Goal: Task Accomplishment & Management: Use online tool/utility

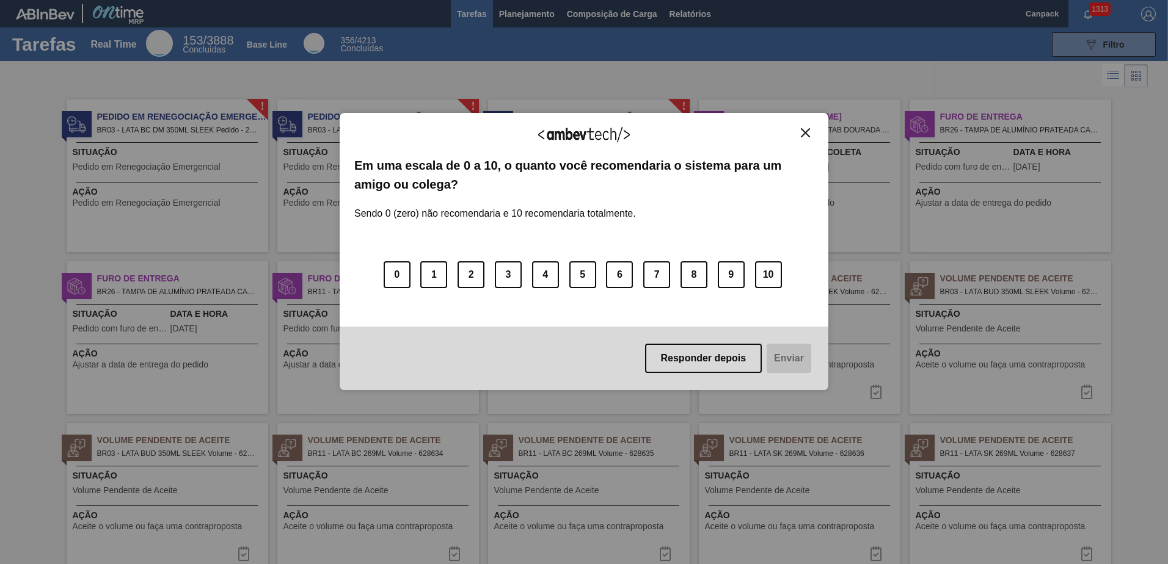
click at [805, 136] on img "Close" at bounding box center [805, 132] width 9 height 9
click at [803, 130] on img "Close" at bounding box center [805, 132] width 9 height 9
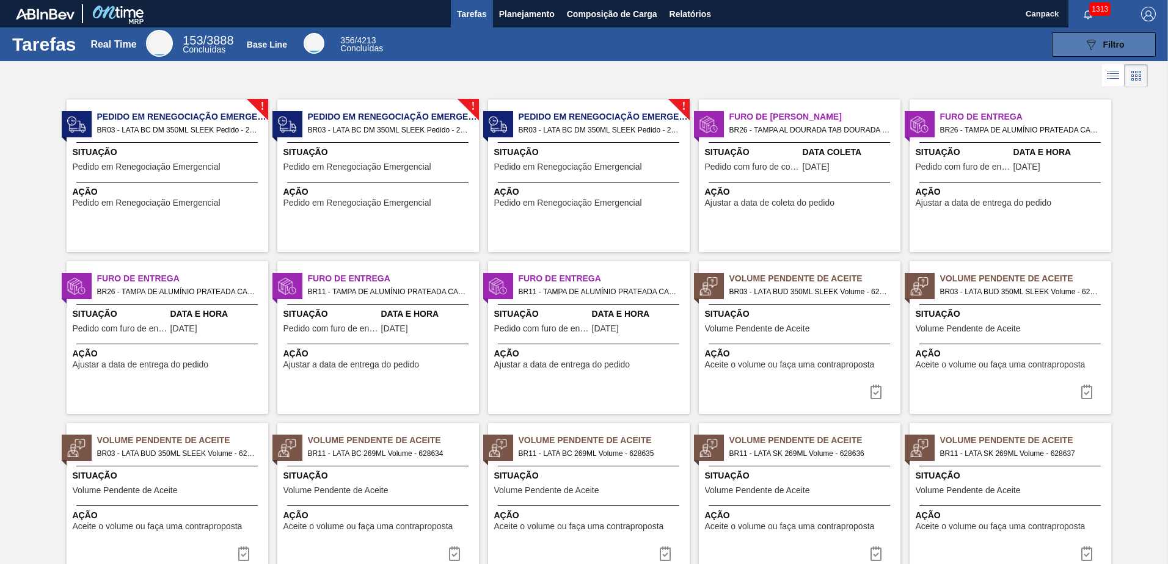
click at [1075, 53] on button "089F7B8B-B2A5-4AFE-B5C0-19BA573D28AC Filtro" at bounding box center [1104, 44] width 104 height 24
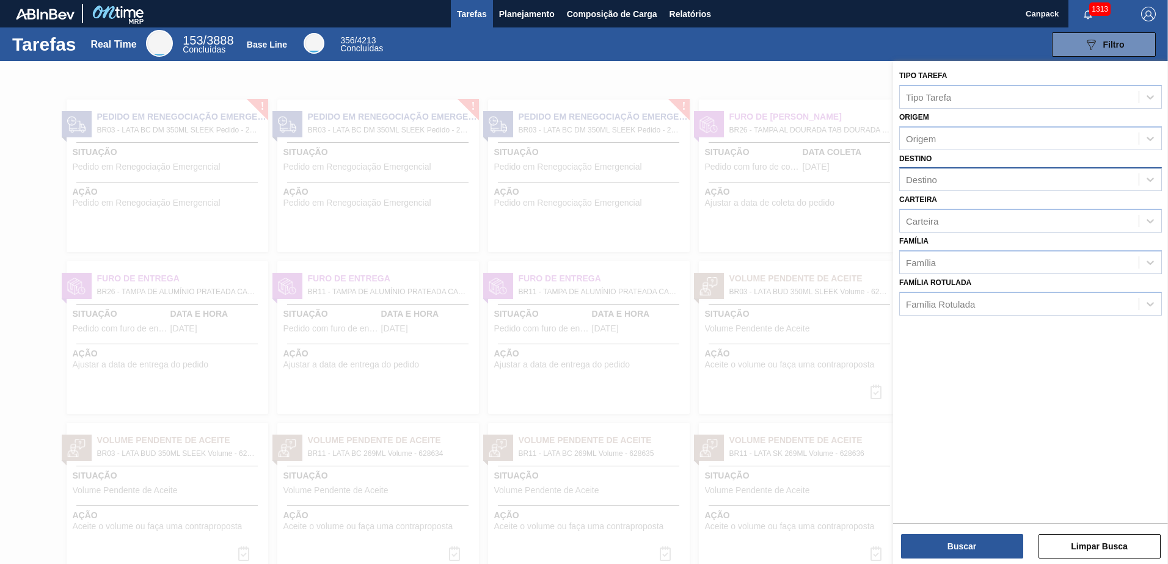
click at [937, 180] on div "Destino" at bounding box center [1019, 180] width 239 height 18
type input "aqui"
click at [960, 227] on div "BR03 - Aquiraz" at bounding box center [1030, 232] width 263 height 23
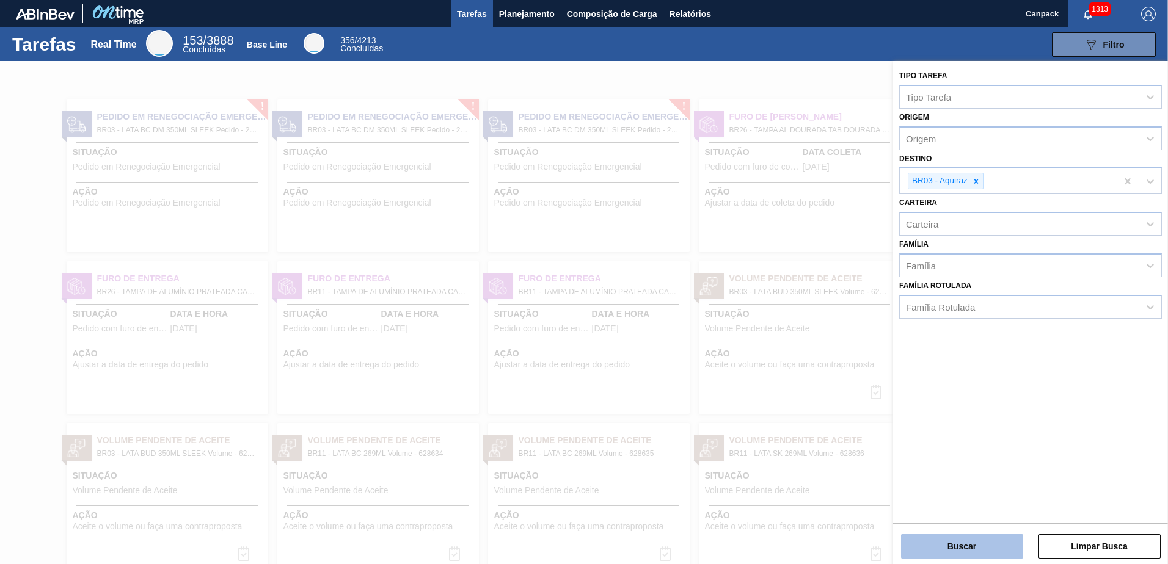
click at [966, 551] on button "Buscar" at bounding box center [962, 547] width 122 height 24
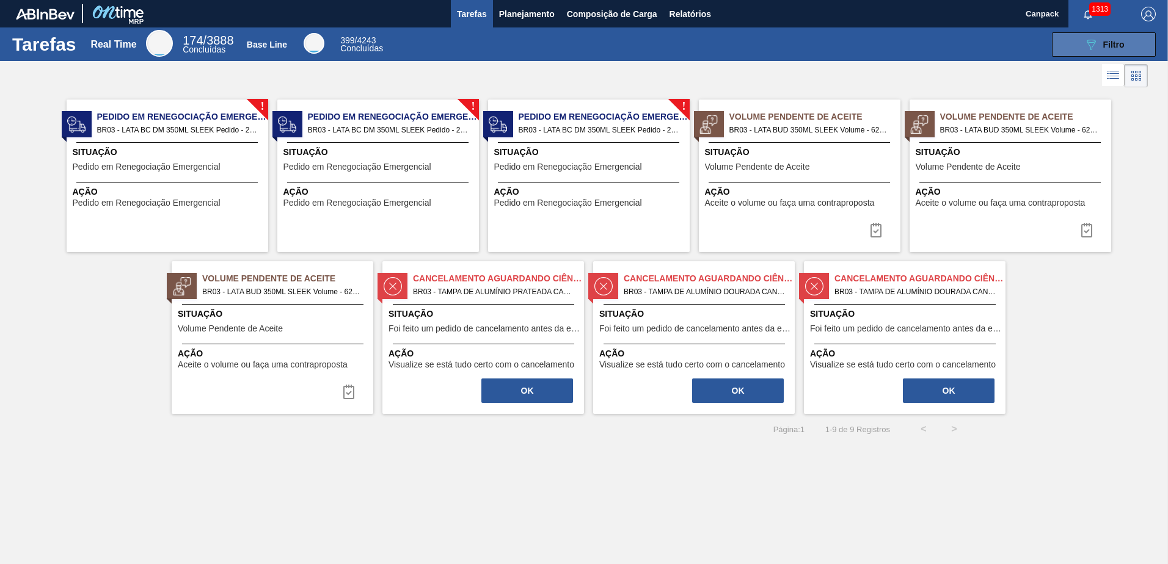
click at [1071, 49] on button "089F7B8B-B2A5-4AFE-B5C0-19BA573D28AC Filtro" at bounding box center [1104, 44] width 104 height 24
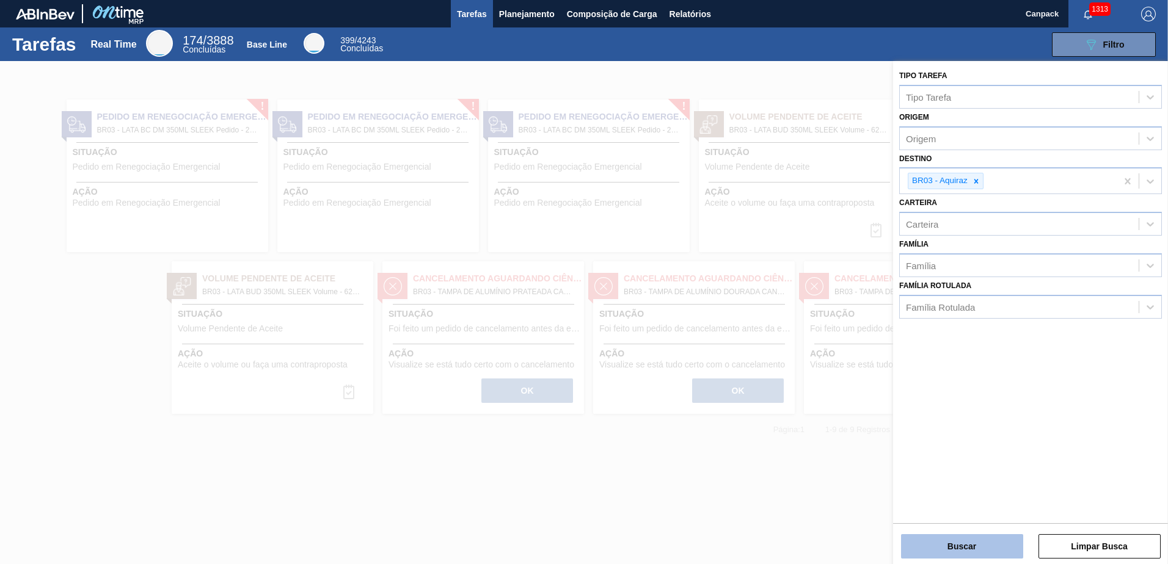
click at [973, 547] on button "Buscar" at bounding box center [962, 547] width 122 height 24
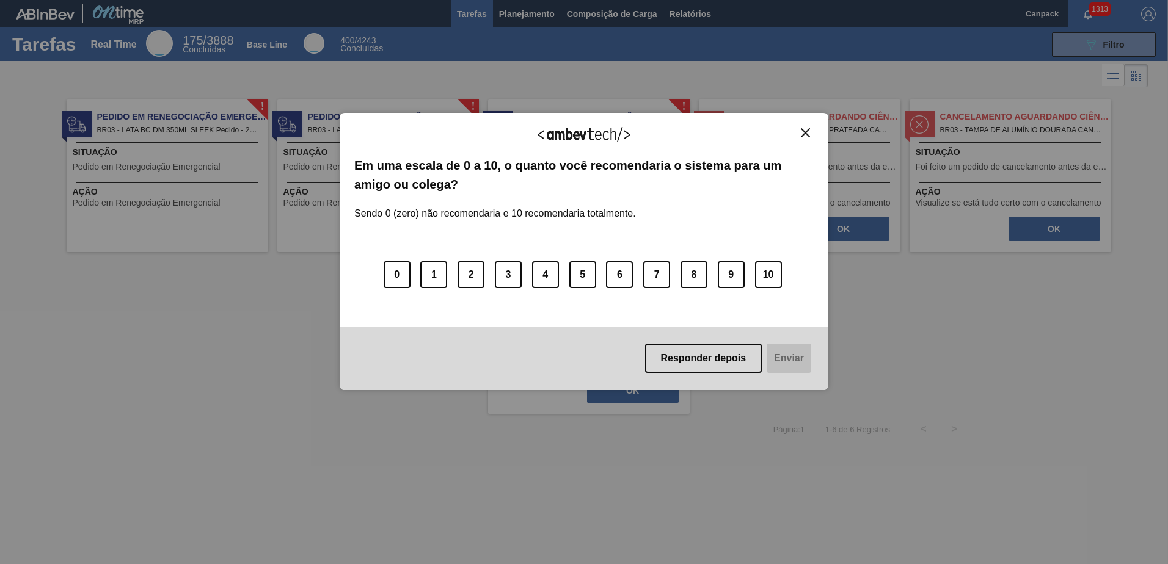
click at [811, 137] on button "Close" at bounding box center [805, 133] width 16 height 10
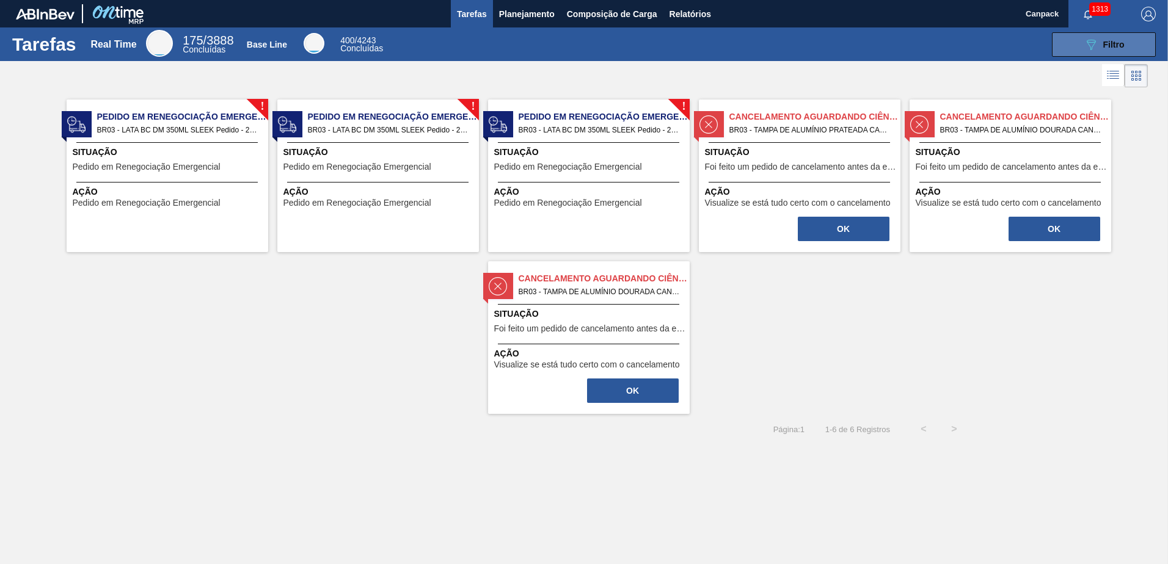
click at [1097, 53] on button "089F7B8B-B2A5-4AFE-B5C0-19BA573D28AC Filtro" at bounding box center [1104, 44] width 104 height 24
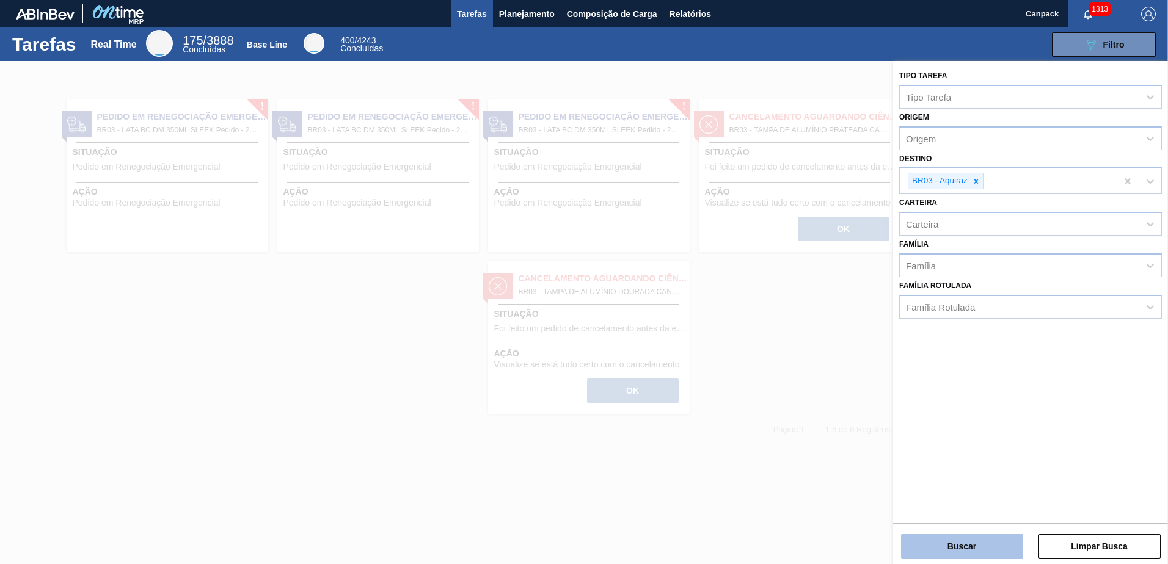
click at [987, 546] on button "Buscar" at bounding box center [962, 547] width 122 height 24
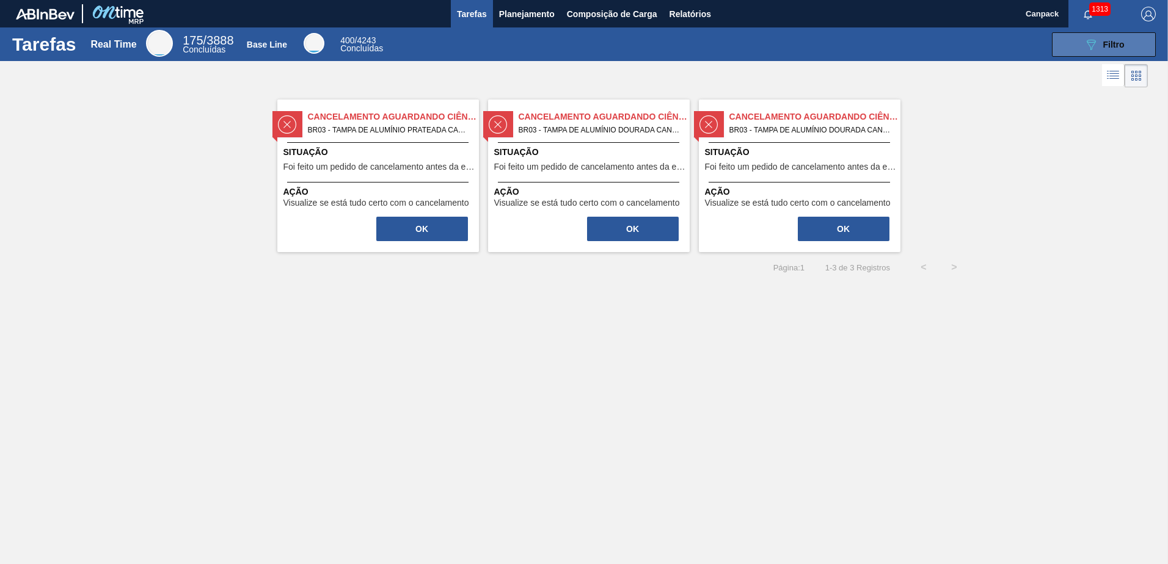
click at [1120, 49] on span "Filtro" at bounding box center [1113, 45] width 21 height 10
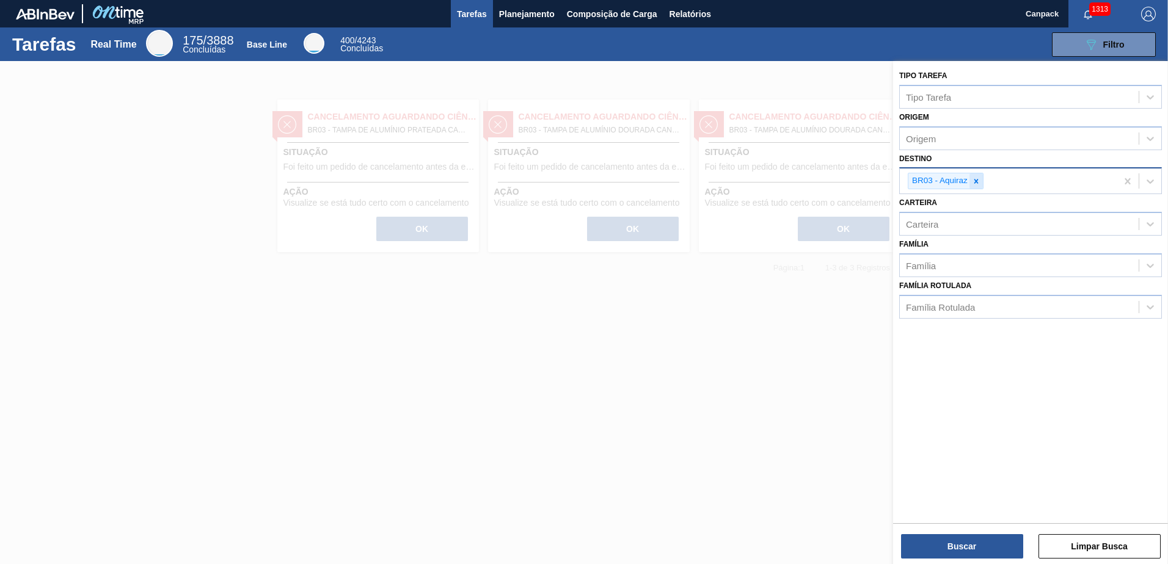
click at [976, 180] on icon at bounding box center [976, 181] width 9 height 9
click at [964, 186] on div "Destino" at bounding box center [1019, 180] width 239 height 18
type input "são"
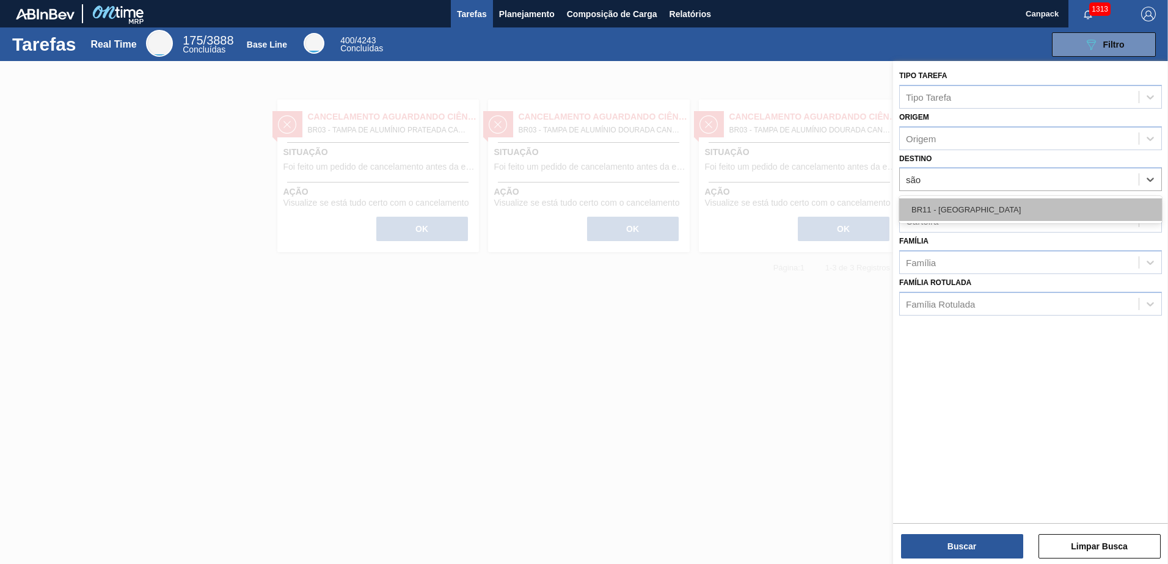
click at [967, 211] on div "BR11 - São Luís" at bounding box center [1030, 210] width 263 height 23
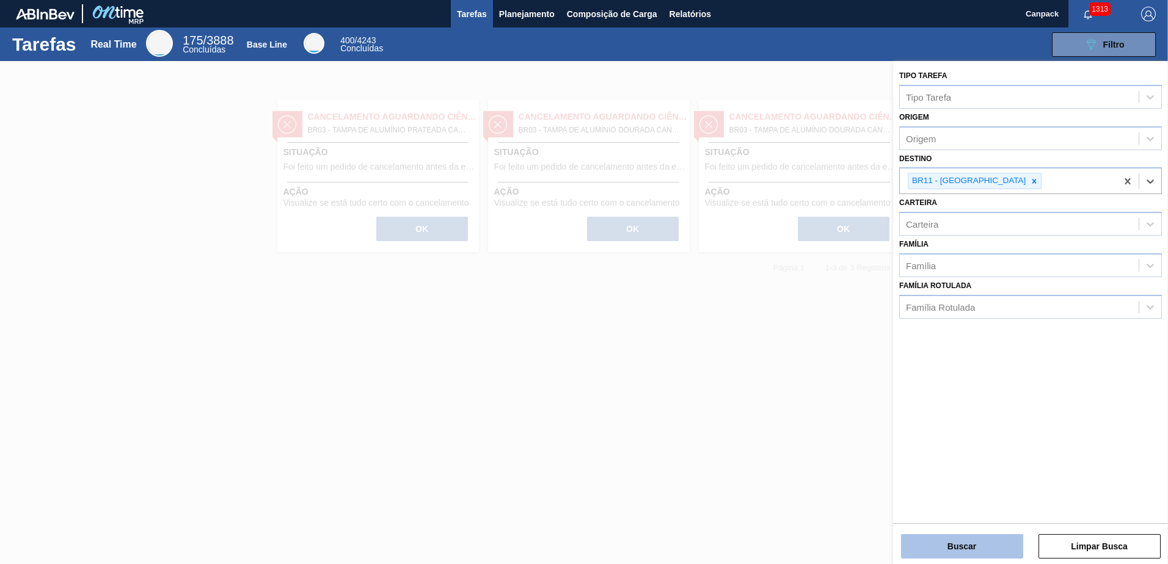
click at [971, 546] on button "Buscar" at bounding box center [962, 547] width 122 height 24
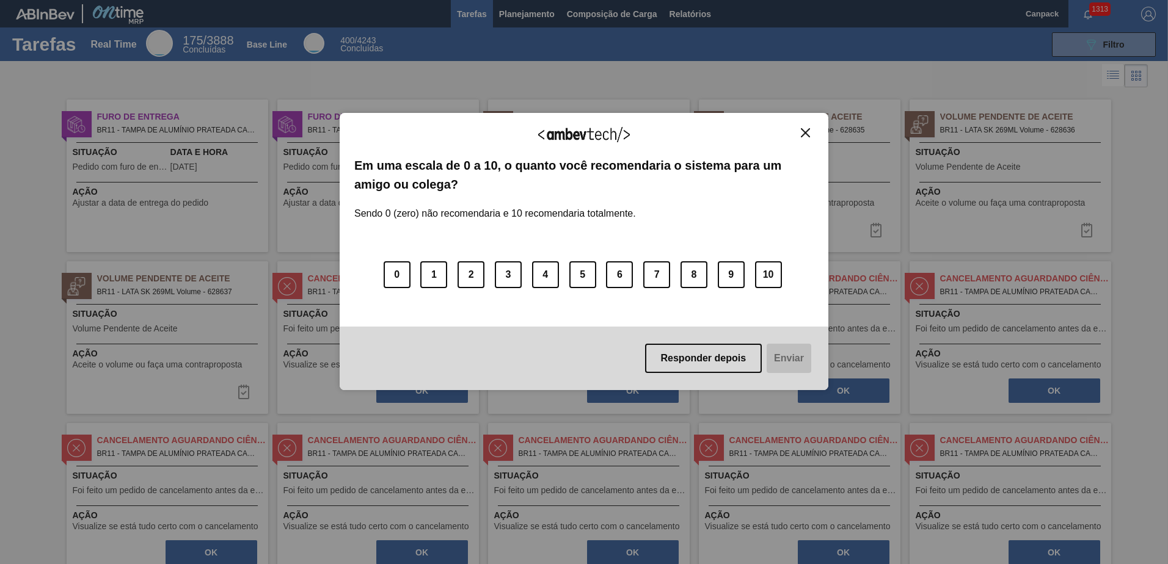
click at [805, 132] on img "Close" at bounding box center [805, 132] width 9 height 9
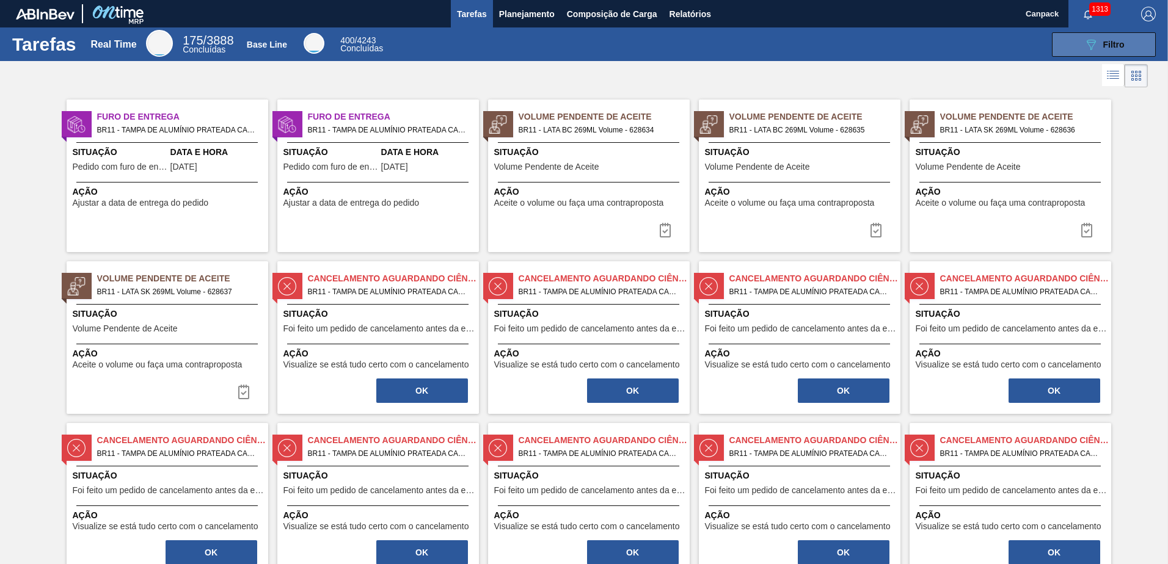
click at [1090, 50] on icon "089F7B8B-B2A5-4AFE-B5C0-19BA573D28AC" at bounding box center [1091, 44] width 15 height 15
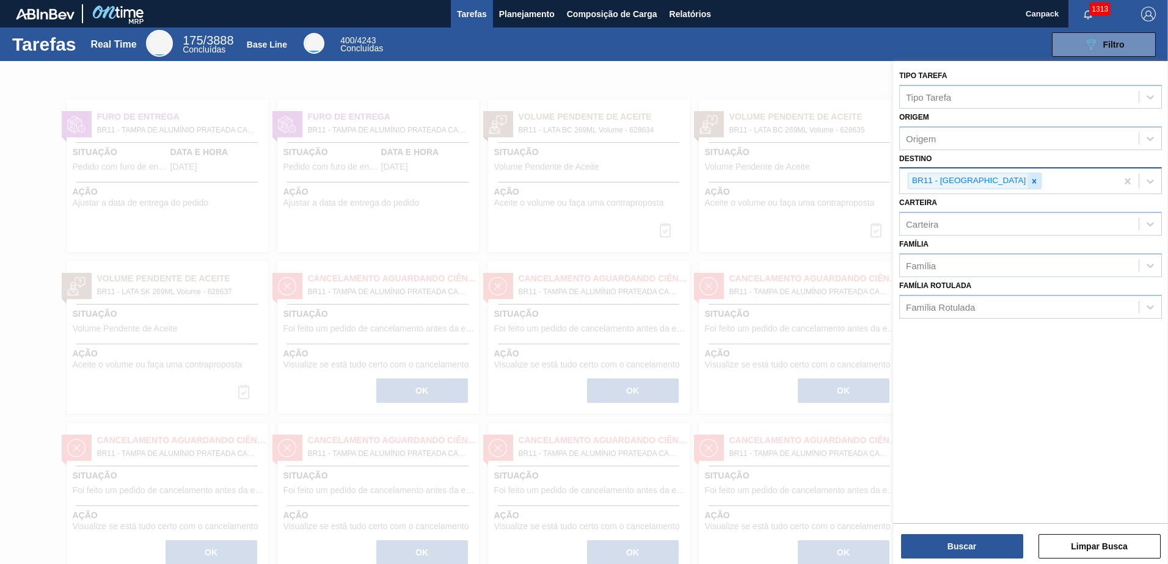
click at [1028, 179] on div at bounding box center [1034, 180] width 13 height 15
click at [937, 544] on button "Buscar" at bounding box center [962, 547] width 122 height 24
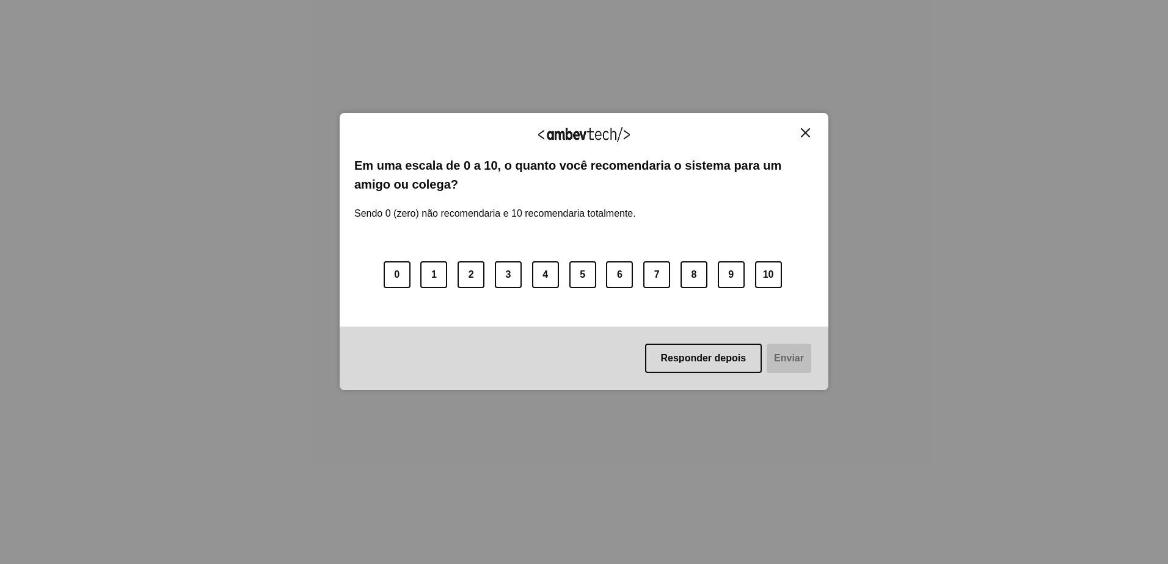
click at [806, 134] on img "Close" at bounding box center [805, 132] width 9 height 9
click at [802, 132] on img "Close" at bounding box center [805, 132] width 9 height 9
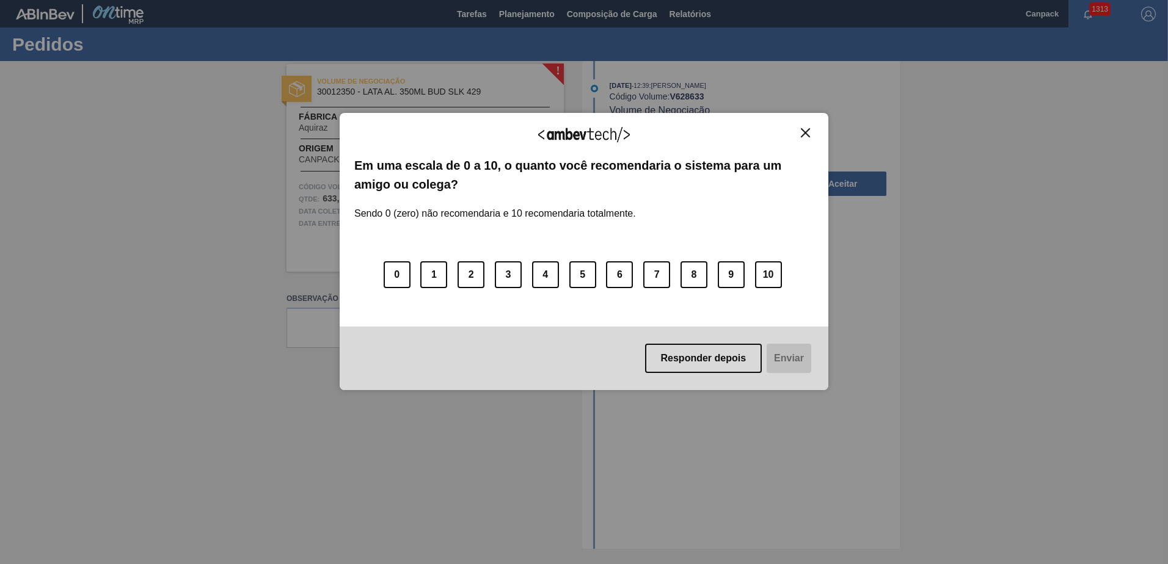
click at [803, 136] on img "Close" at bounding box center [805, 132] width 9 height 9
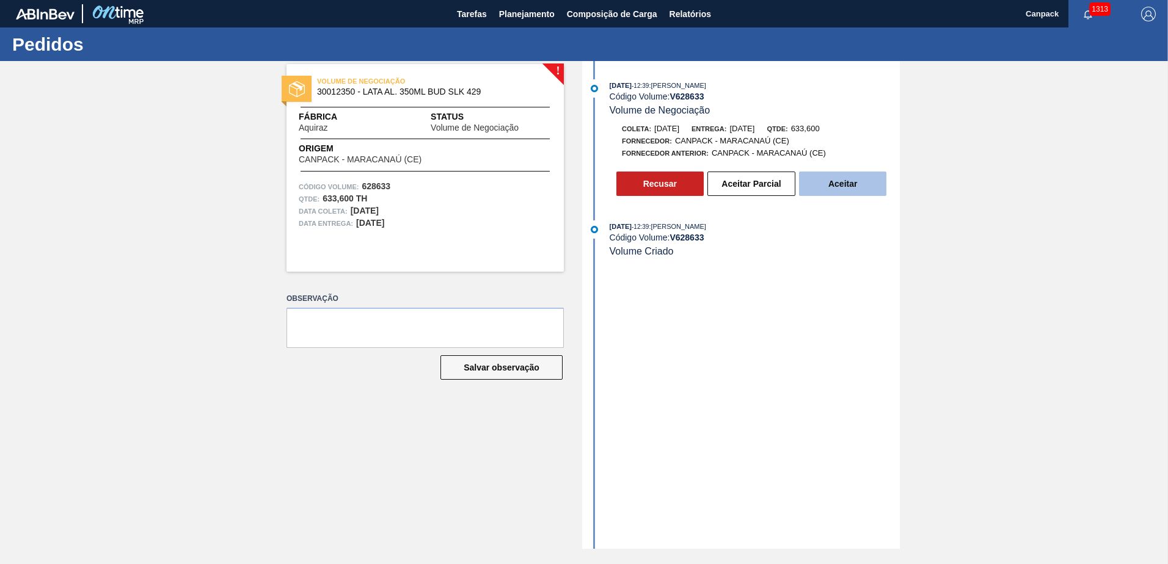
click at [847, 193] on button "Aceitar" at bounding box center [842, 184] width 87 height 24
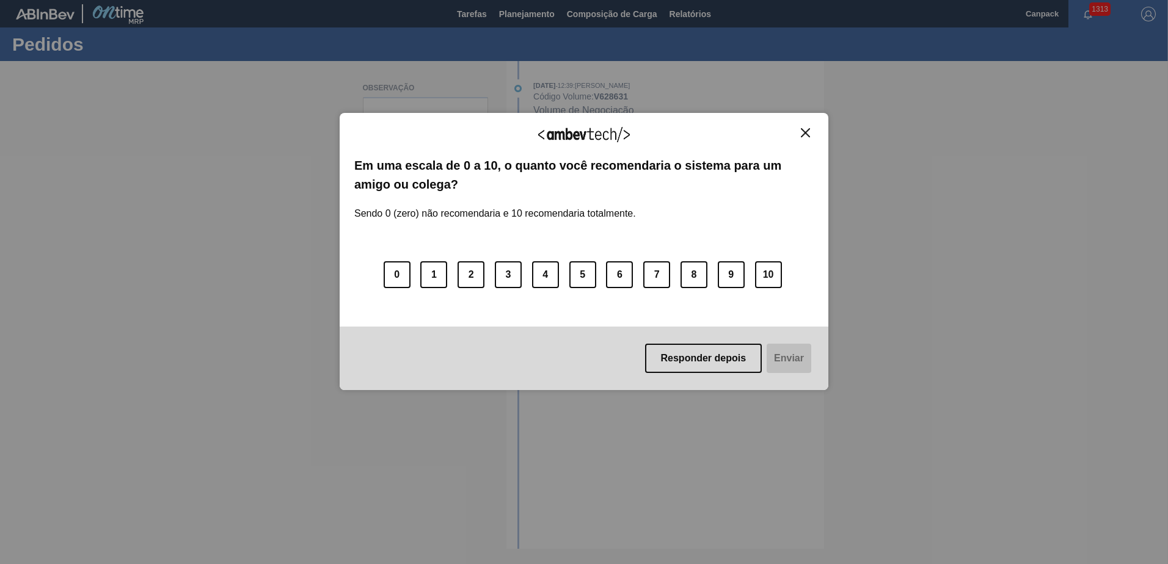
click at [808, 128] on img "Close" at bounding box center [805, 132] width 9 height 9
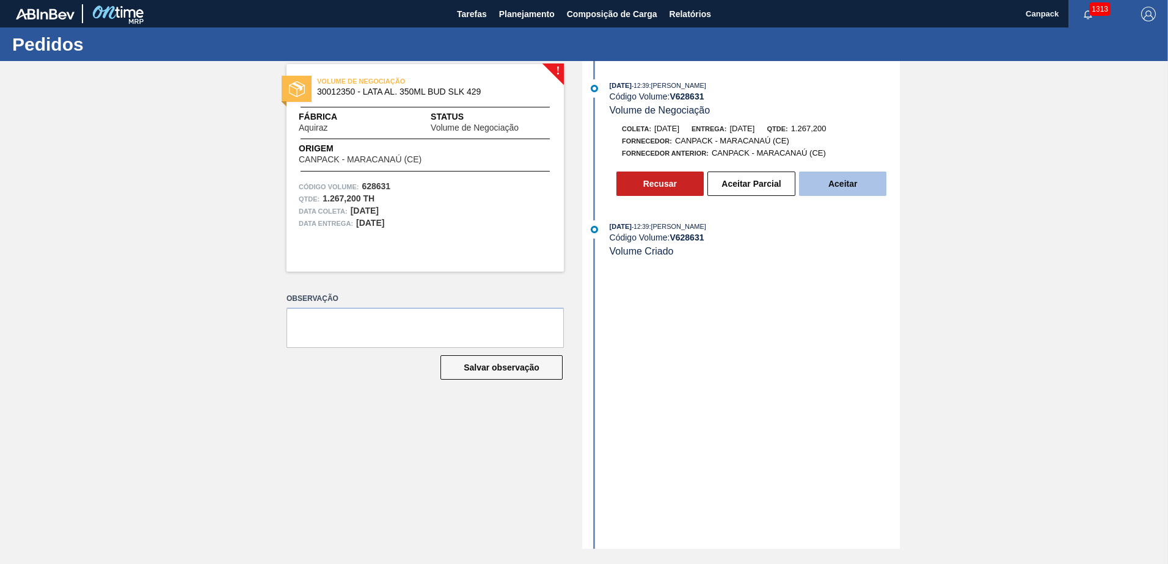
click at [845, 178] on button "Aceitar" at bounding box center [842, 184] width 87 height 24
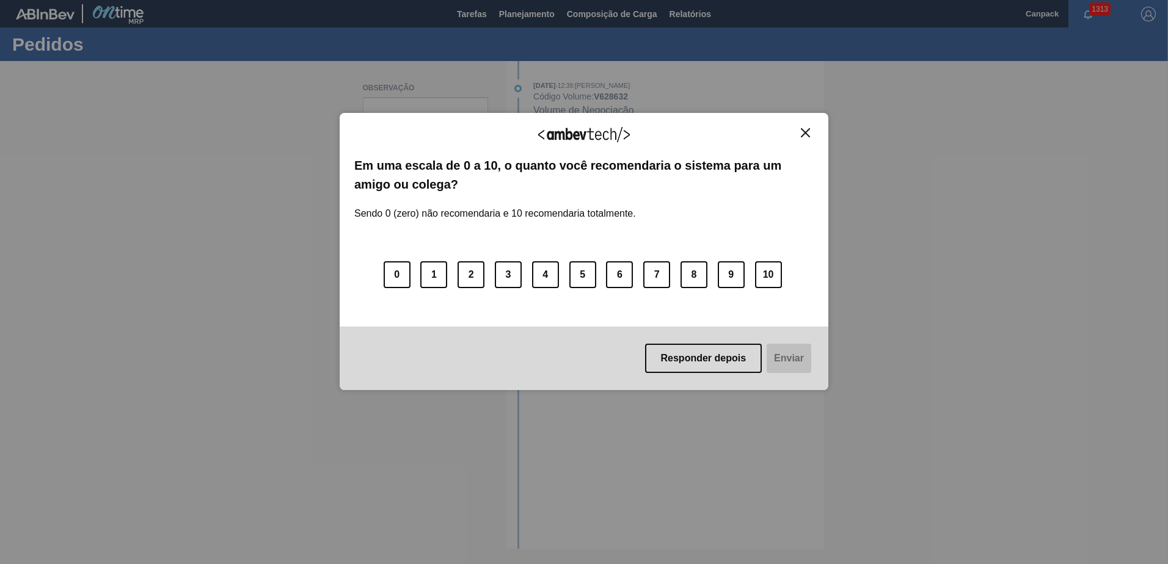
click at [800, 134] on button "Close" at bounding box center [805, 133] width 16 height 10
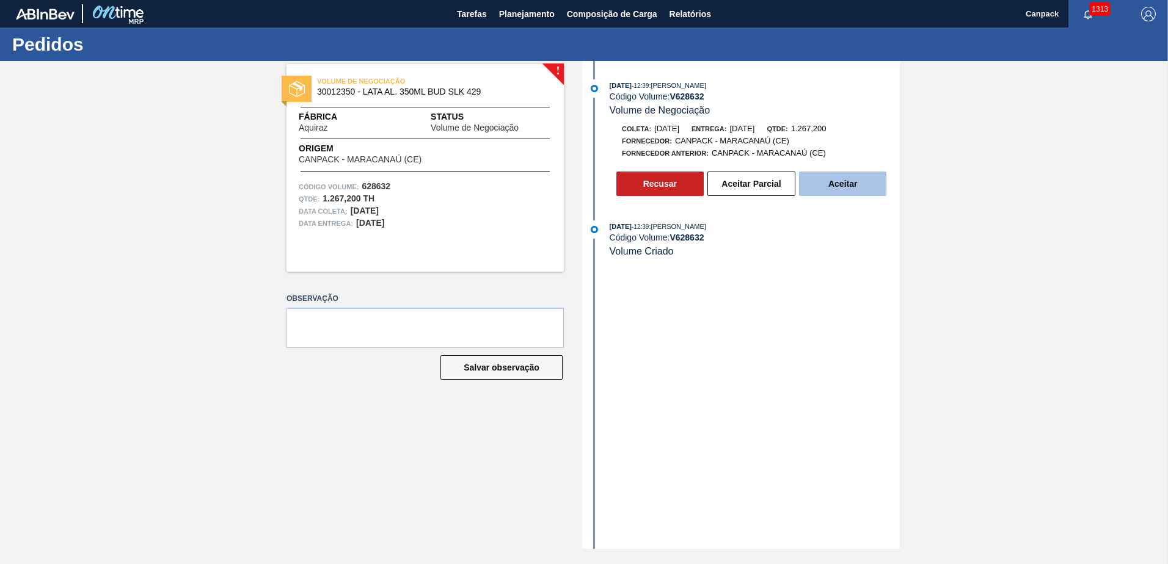
click at [841, 191] on button "Aceitar" at bounding box center [842, 184] width 87 height 24
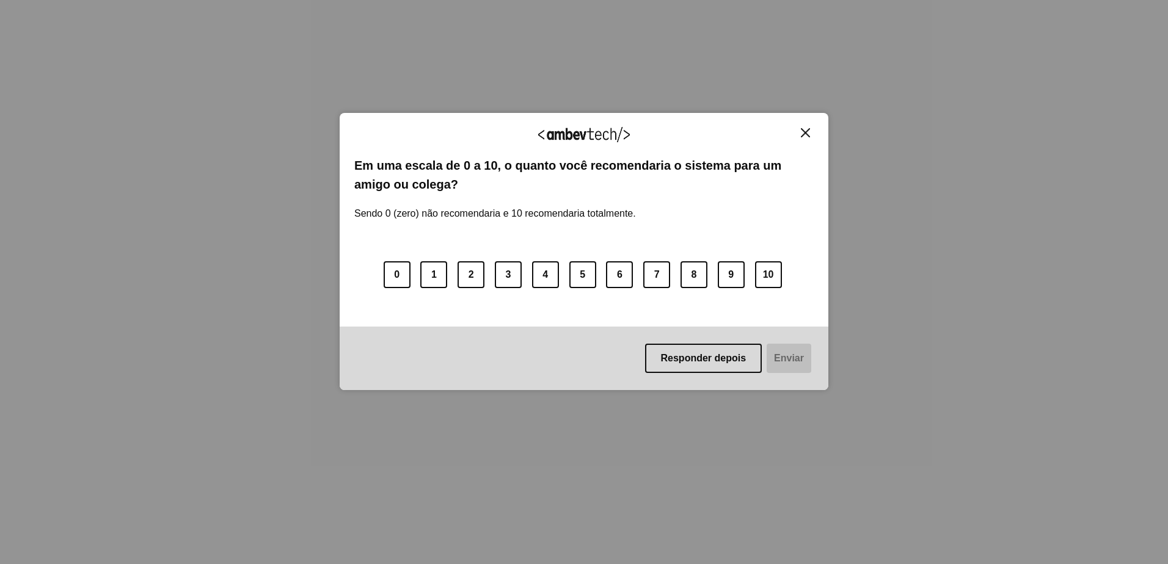
click at [805, 128] on img "Close" at bounding box center [805, 132] width 9 height 9
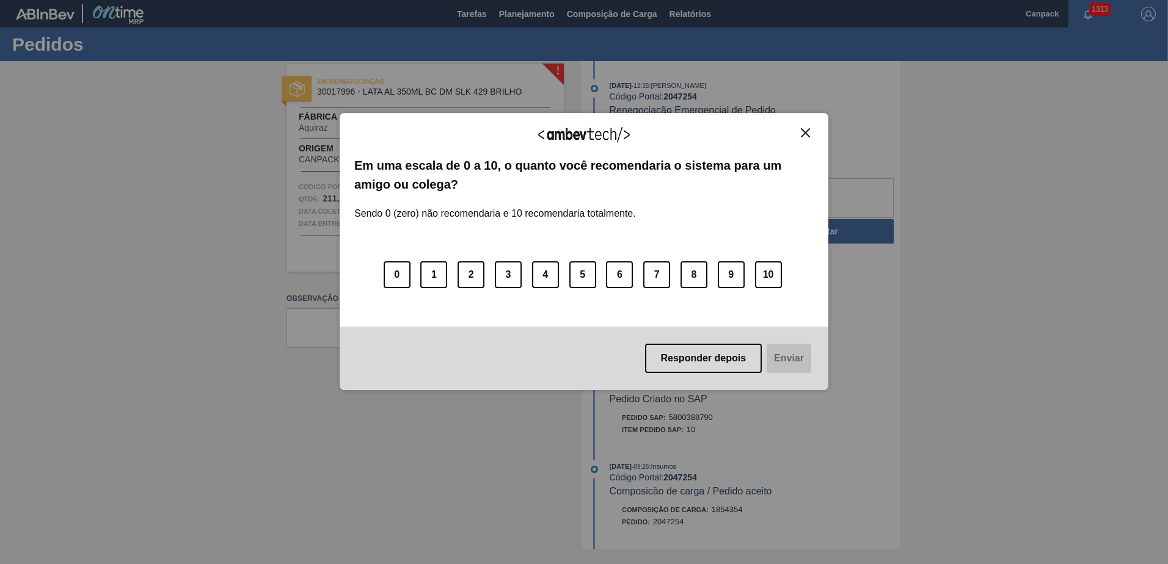
click at [805, 137] on img "Close" at bounding box center [805, 132] width 9 height 9
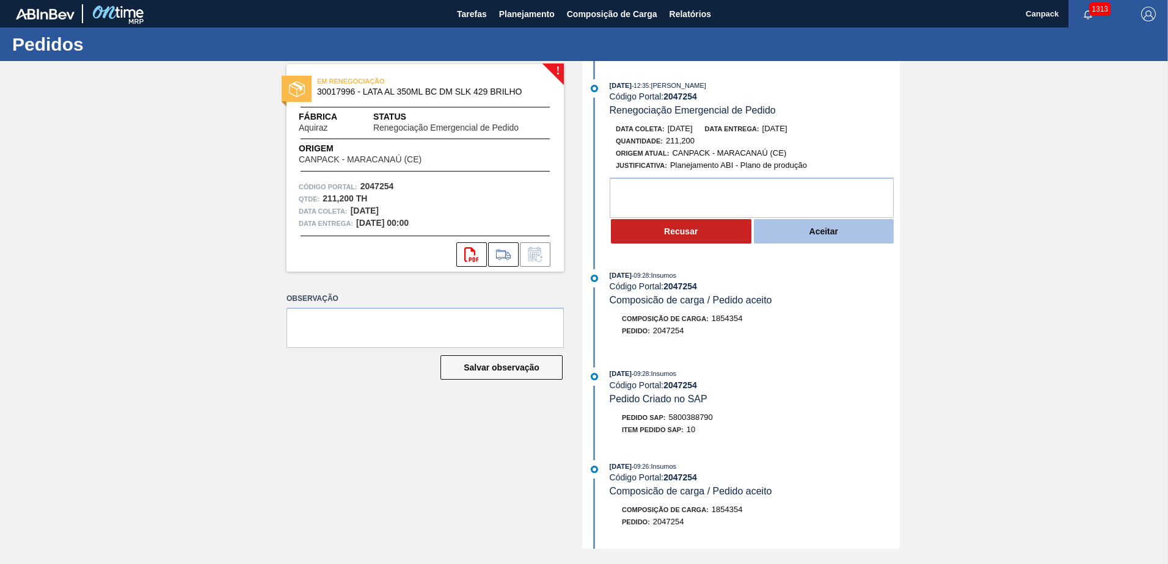
click at [806, 235] on button "Aceitar" at bounding box center [824, 231] width 141 height 24
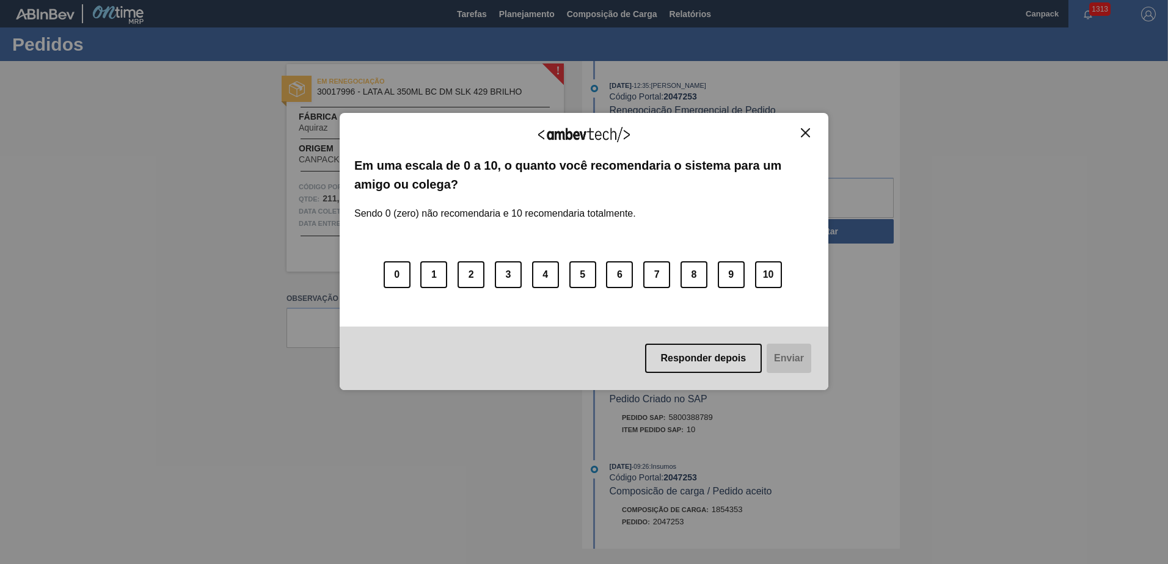
click at [800, 133] on button "Close" at bounding box center [805, 133] width 16 height 10
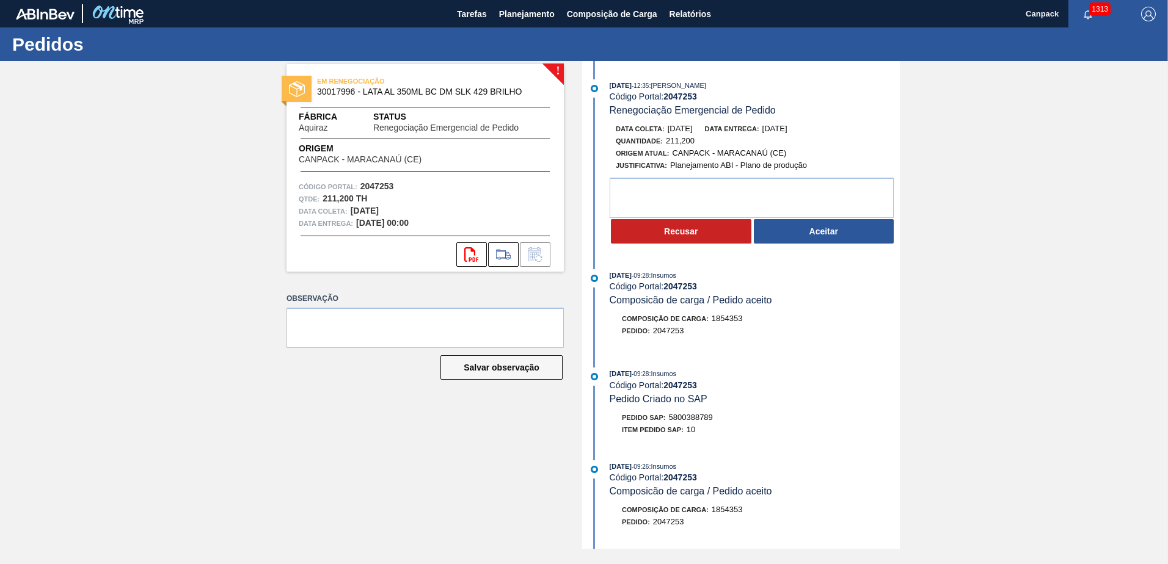
click at [850, 233] on button "Aceitar" at bounding box center [824, 231] width 141 height 24
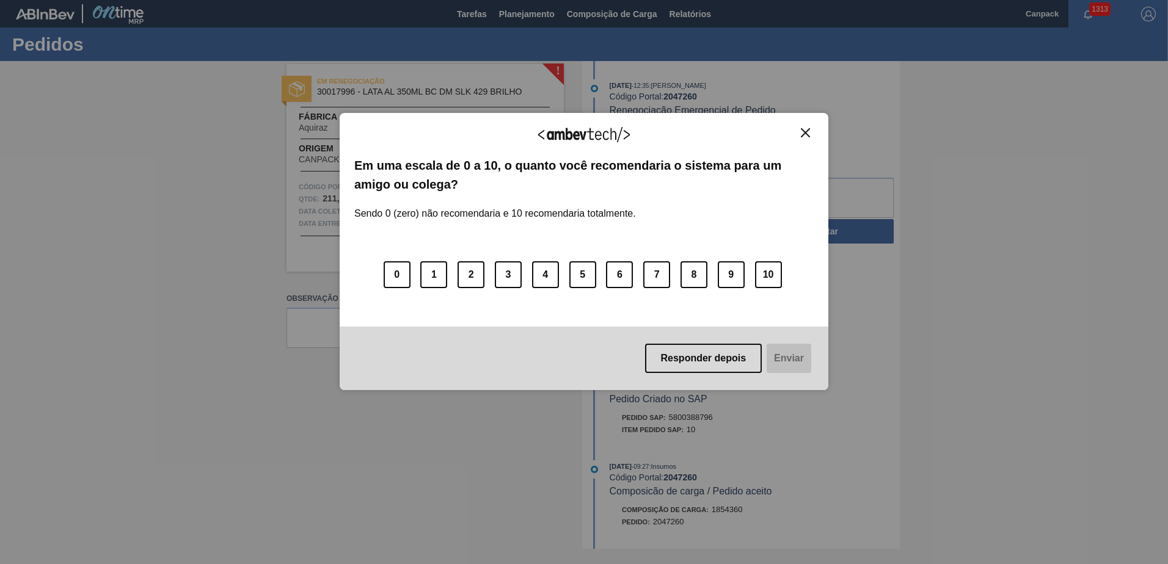
click at [805, 135] on img "Close" at bounding box center [805, 132] width 9 height 9
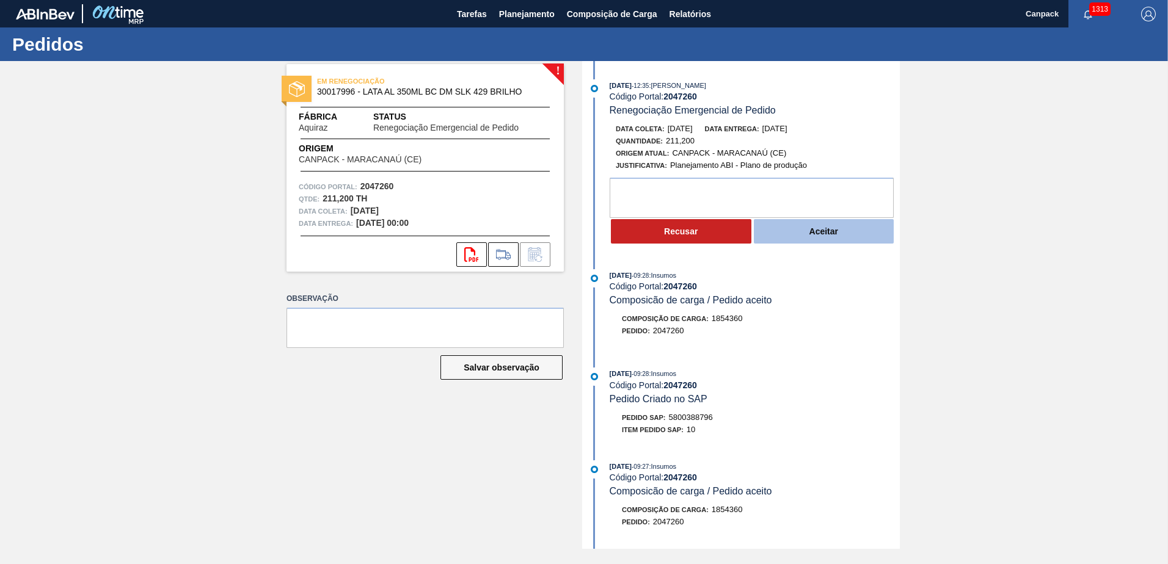
click at [816, 236] on button "Aceitar" at bounding box center [824, 231] width 141 height 24
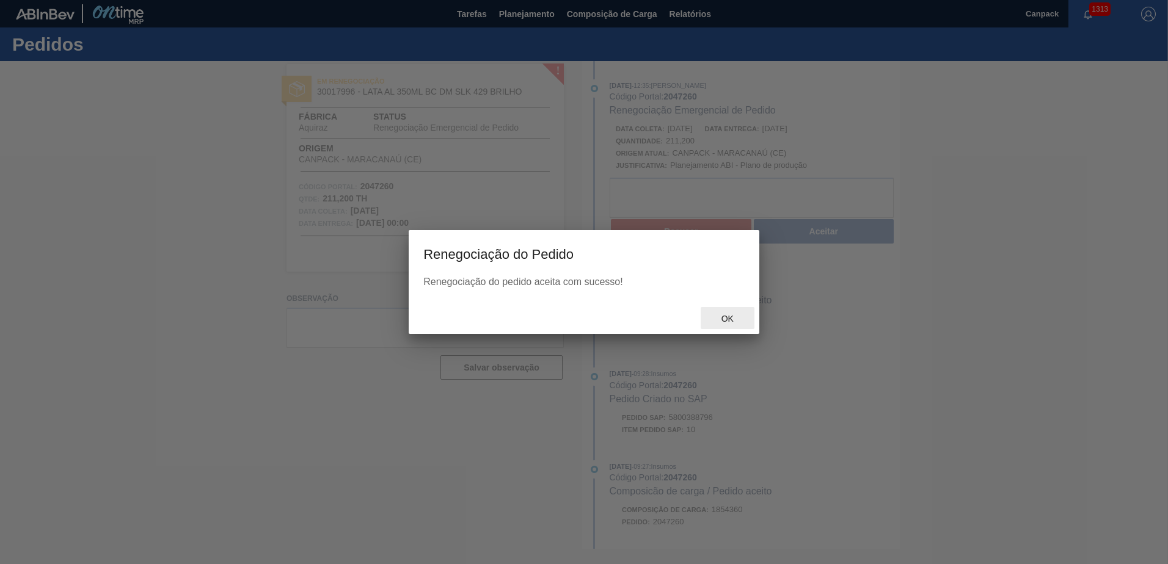
click at [732, 326] on div "Ok" at bounding box center [728, 318] width 54 height 23
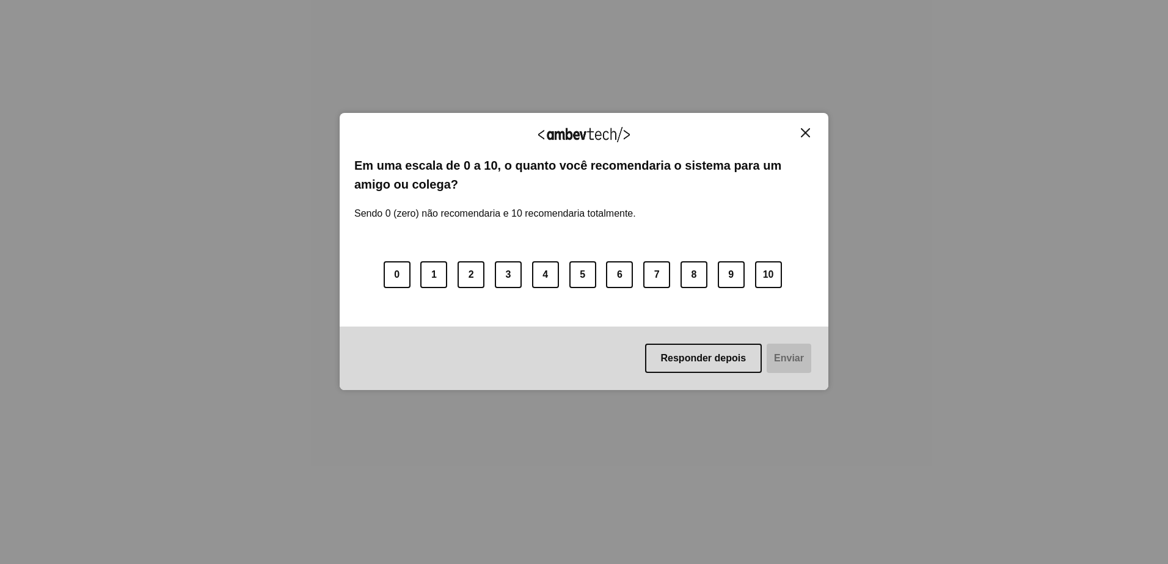
drag, startPoint x: 808, startPoint y: 137, endPoint x: 800, endPoint y: 166, distance: 30.5
click at [808, 138] on button "Close" at bounding box center [805, 133] width 16 height 10
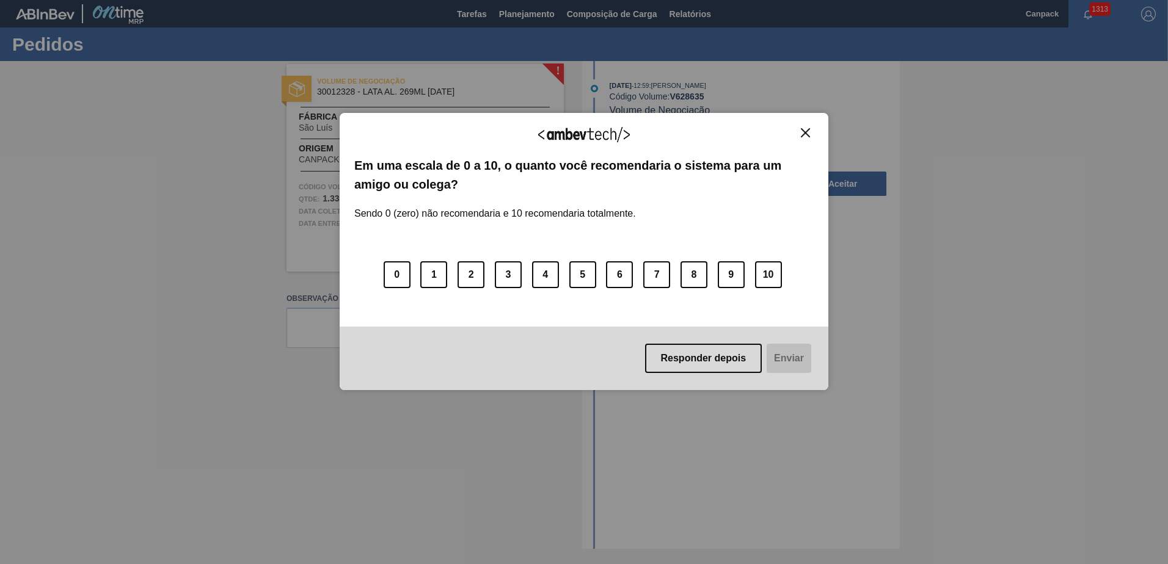
click at [808, 135] on img "Close" at bounding box center [805, 132] width 9 height 9
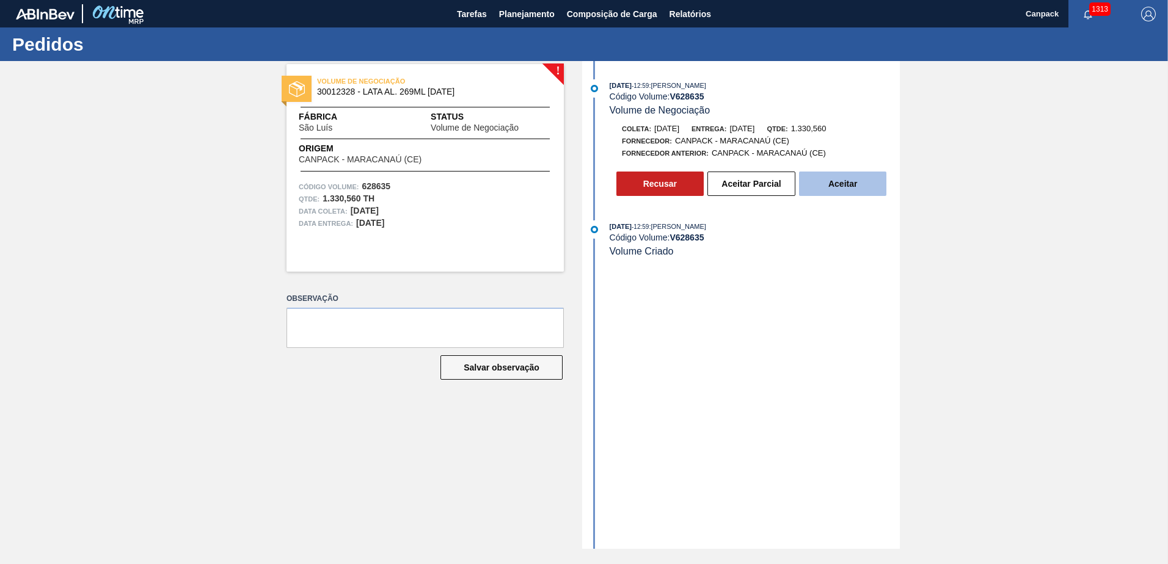
click at [841, 183] on button "Aceitar" at bounding box center [842, 184] width 87 height 24
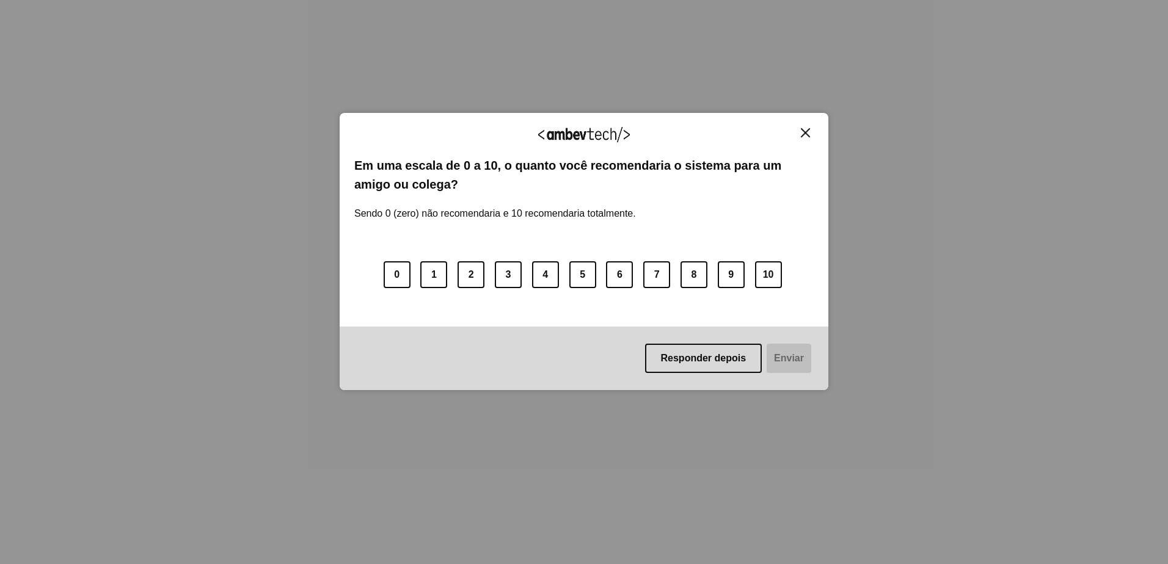
click at [805, 136] on img "Close" at bounding box center [805, 132] width 9 height 9
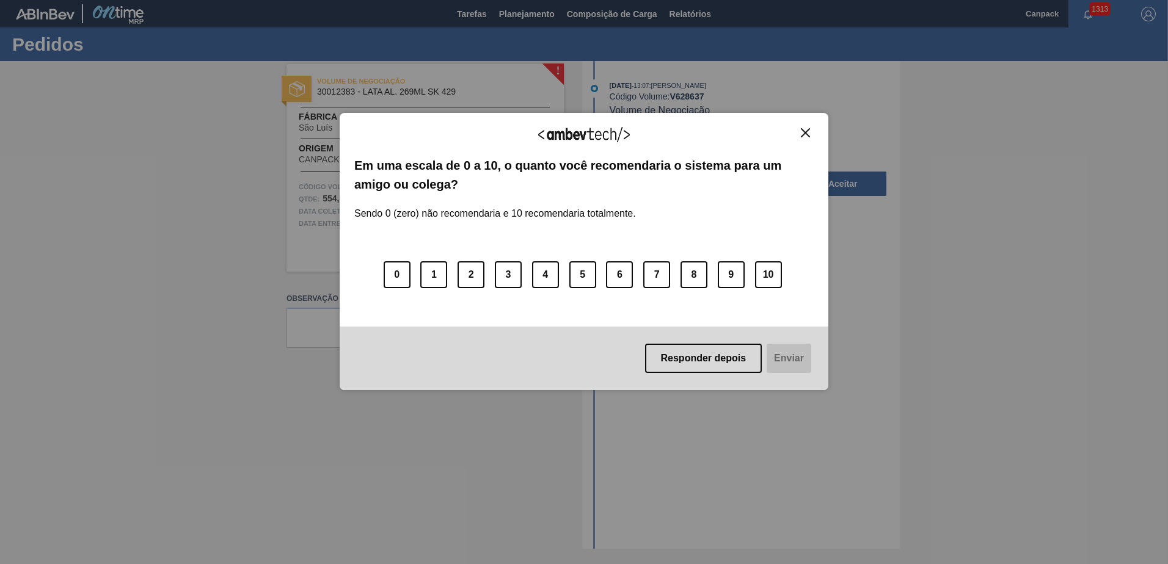
click at [806, 137] on img "Close" at bounding box center [805, 132] width 9 height 9
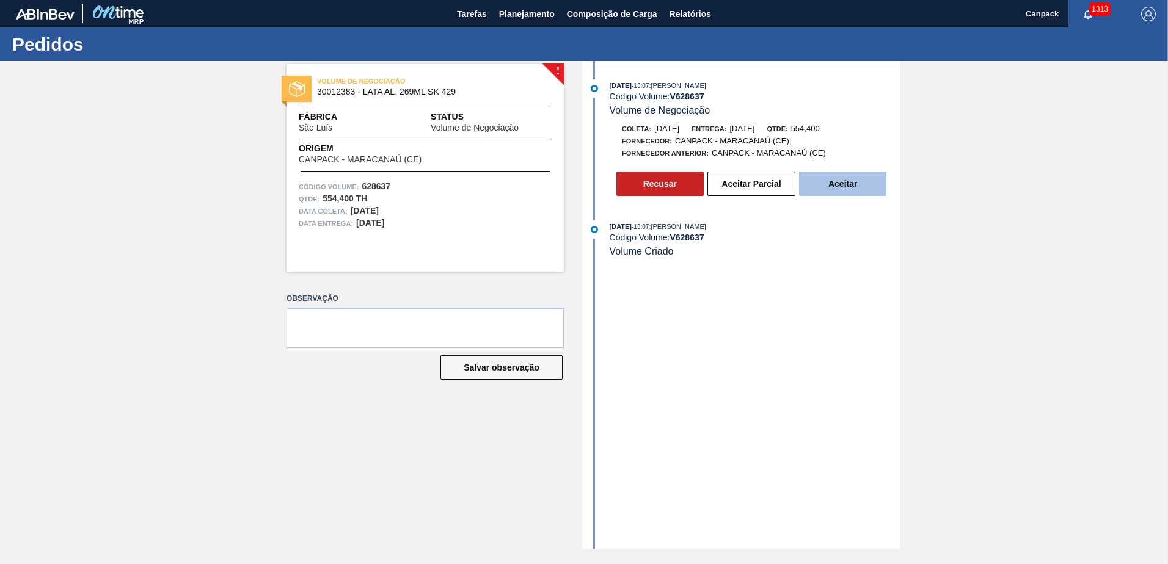
click at [824, 187] on button "Aceitar" at bounding box center [842, 184] width 87 height 24
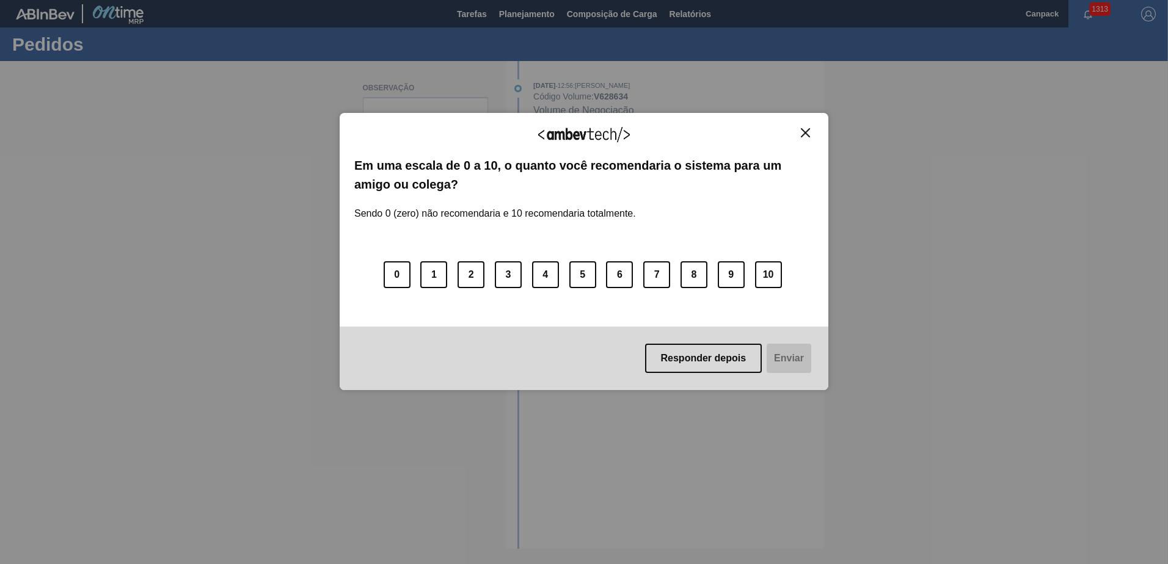
click at [803, 130] on img "Close" at bounding box center [805, 132] width 9 height 9
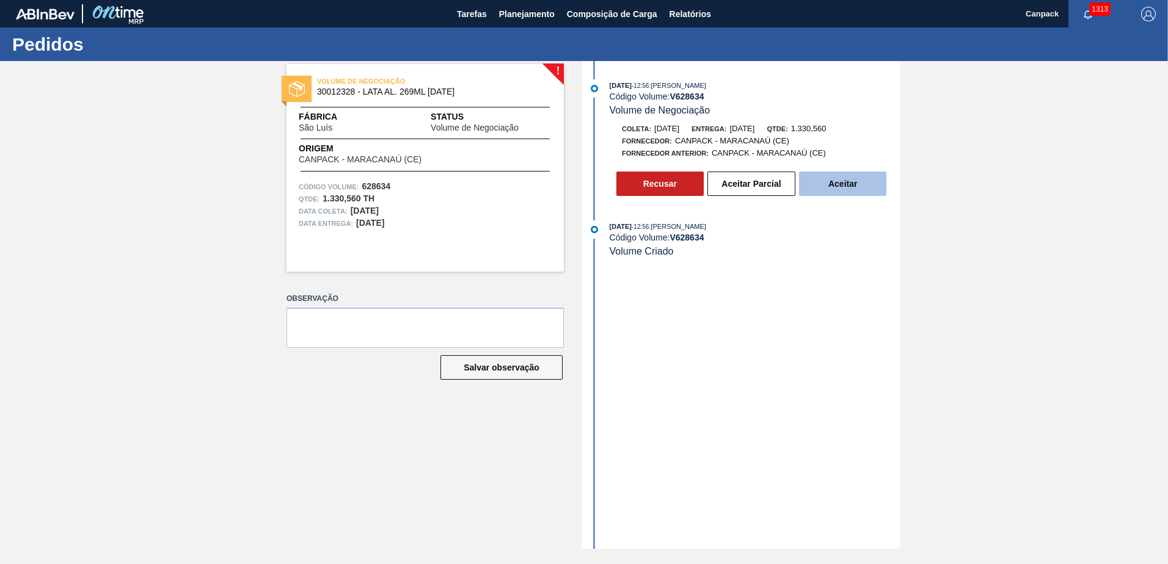
click at [843, 187] on button "Aceitar" at bounding box center [842, 184] width 87 height 24
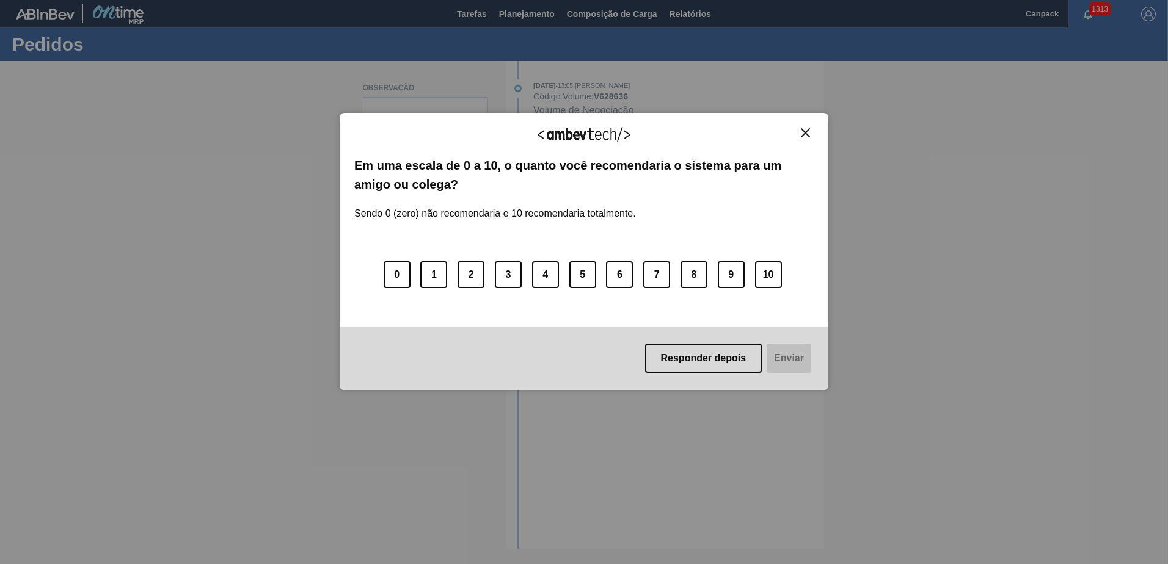
click at [800, 130] on button "Close" at bounding box center [805, 133] width 16 height 10
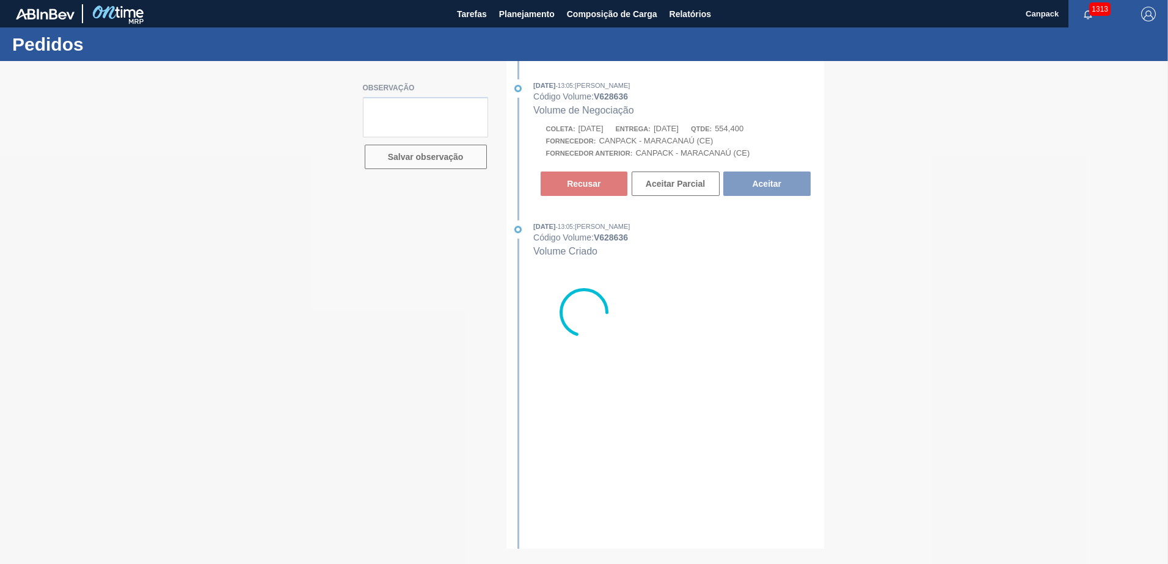
click at [780, 181] on div at bounding box center [584, 312] width 1168 height 503
click at [770, 186] on div at bounding box center [584, 312] width 1168 height 503
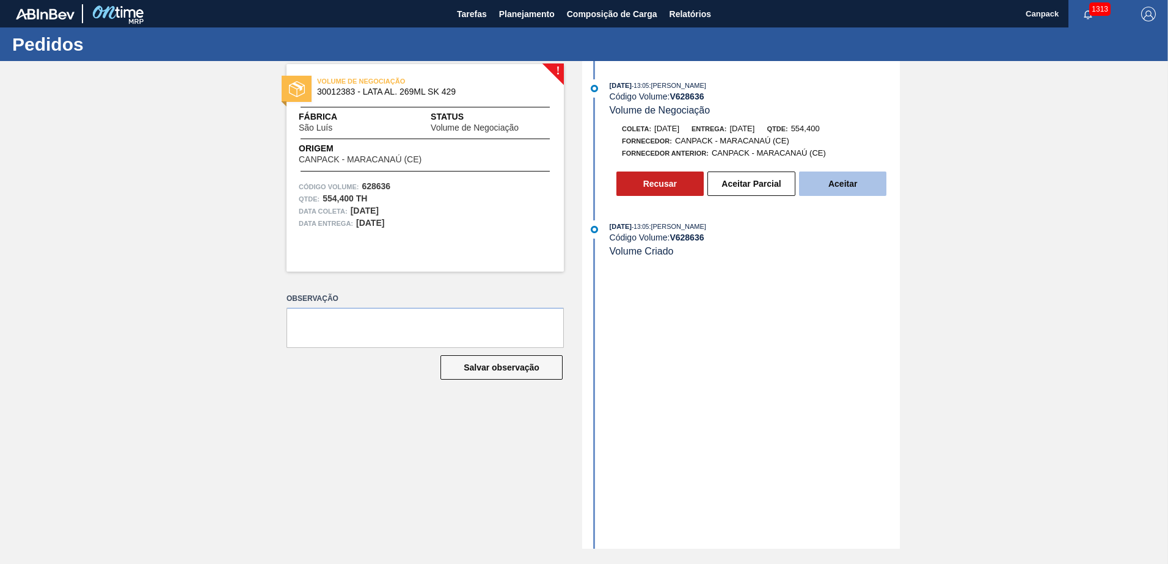
click at [833, 189] on button "Aceitar" at bounding box center [842, 184] width 87 height 24
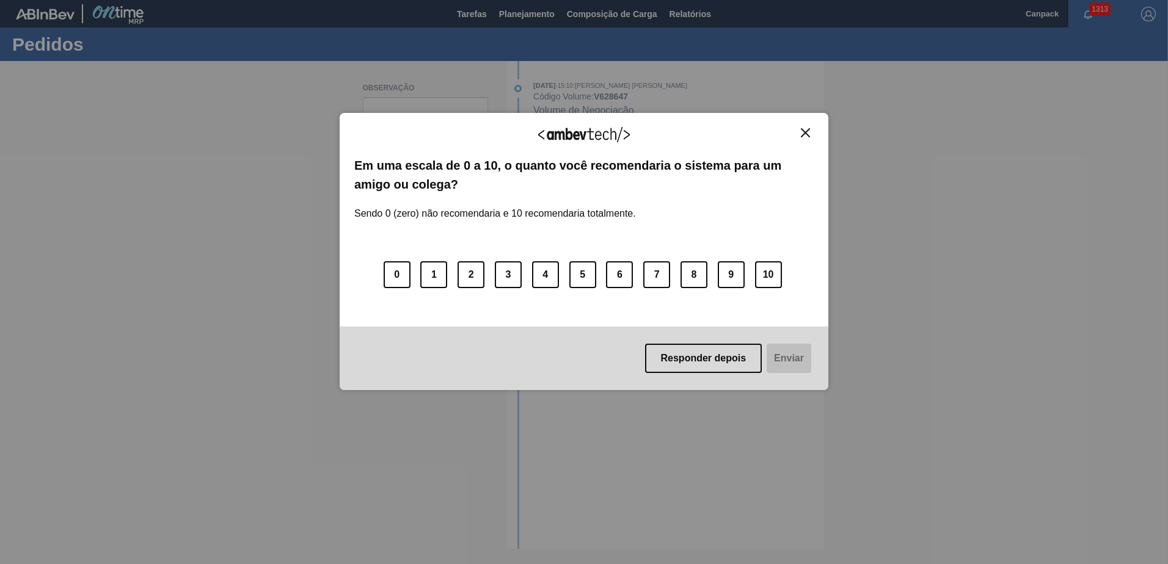
click at [810, 129] on button "Close" at bounding box center [805, 133] width 16 height 10
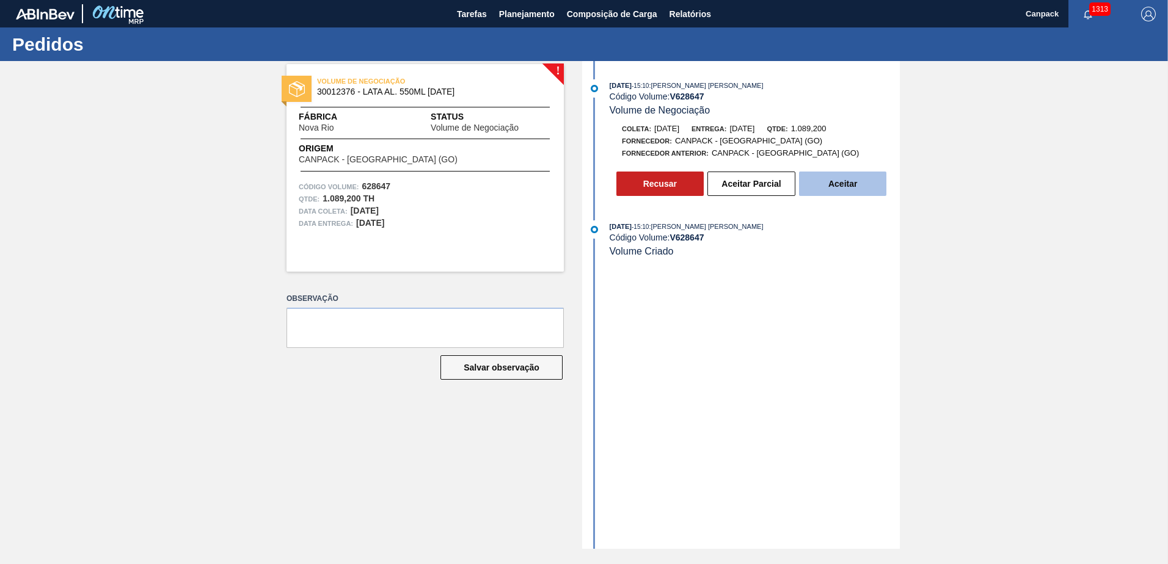
click at [850, 186] on button "Aceitar" at bounding box center [842, 184] width 87 height 24
